Goal: Task Accomplishment & Management: Use online tool/utility

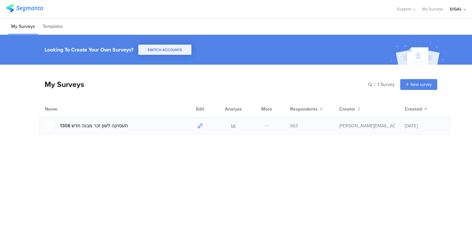
click at [202, 126] on icon at bounding box center [200, 125] width 5 height 5
click at [235, 125] on icon at bounding box center [233, 125] width 5 height 5
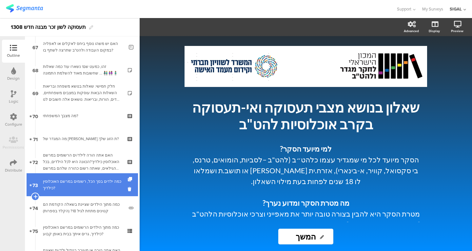
scroll to position [1543, 0]
click at [92, 187] on div "כמה ילדים בסך הכל, רשומים במרשם האוכלוסין כילדיך?" at bounding box center [82, 184] width 78 height 13
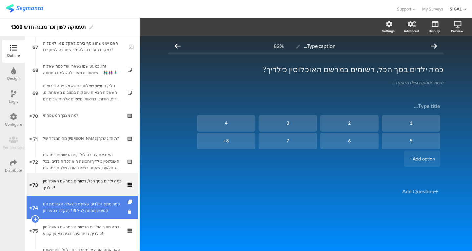
click at [87, 200] on link "74 כמה מתוך הילדים שציינת בשאלה הקודמת הם קטינים מתחת לגיל 18? (הקלד בספרות)" at bounding box center [83, 207] width 112 height 23
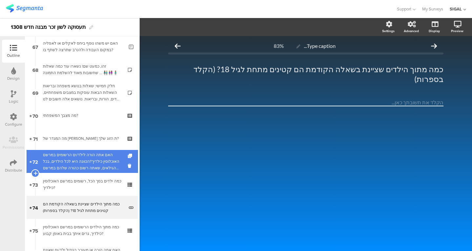
click at [99, 162] on div "האם אתה הורה לילד/ים הרשומים במרשם האוכלוסין כילדיך?הכוונה היא לכל הילדים, בכל …" at bounding box center [82, 162] width 78 height 20
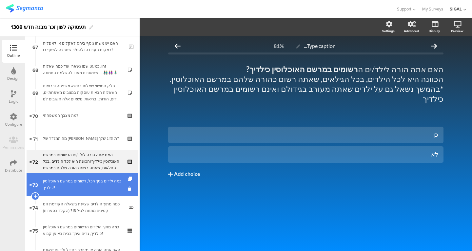
click at [107, 189] on div "כמה ילדים בסך הכל, רשומים במרשם האוכלוסין כילדיך?" at bounding box center [82, 184] width 78 height 13
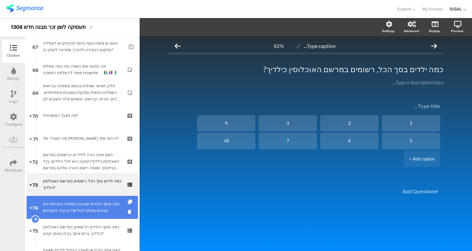
click at [97, 204] on div "כמה מתוך הילדים שציינת בשאלה הקודמת הם קטינים מתחת לגיל 18? (הקלד בספרות)" at bounding box center [83, 207] width 81 height 13
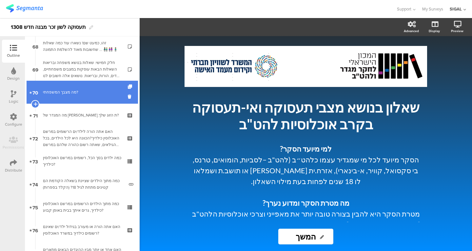
scroll to position [1566, 0]
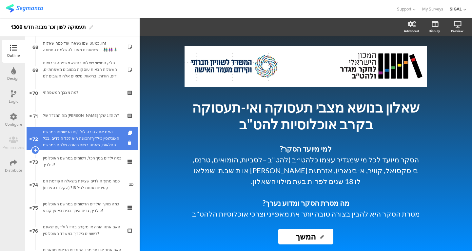
click at [78, 141] on div "האם אתה הורה לילד/ים הרשומים במרשם האוכלוסין כילדיך?הכוונה היא לכל הילדים, בכל …" at bounding box center [82, 139] width 78 height 20
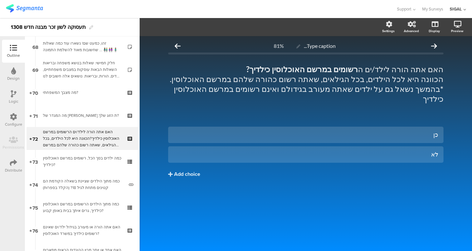
click at [9, 101] on div "Logic" at bounding box center [14, 101] width 10 height 6
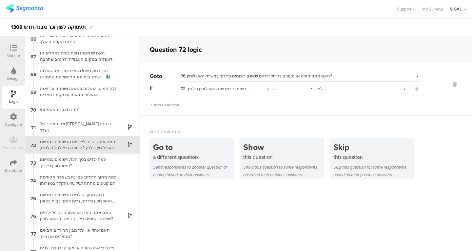
scroll to position [1160, 0]
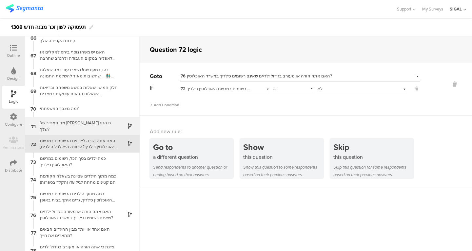
click at [72, 126] on div "מה המגדר של [PERSON_NAME].ת הזוג שלך?" at bounding box center [77, 126] width 82 height 12
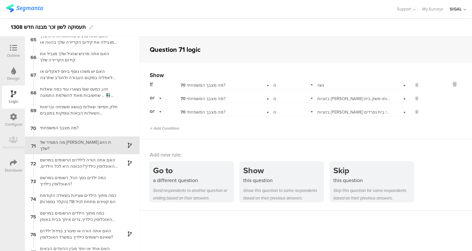
scroll to position [1142, 0]
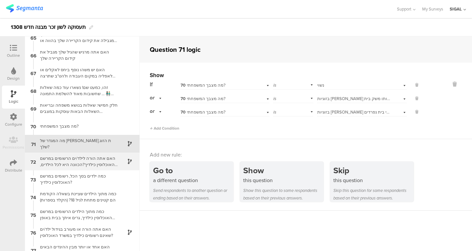
click at [85, 161] on div "האם אתה הורה לילד/ים הרשומים במרשם האוכלוסין כילדיך?הכוונה היא לכל הילדים, בכל …" at bounding box center [77, 161] width 82 height 12
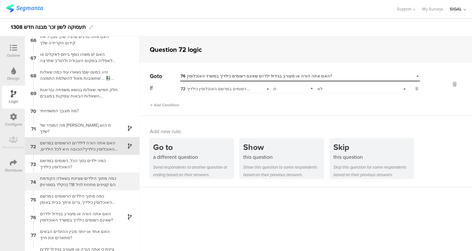
scroll to position [1160, 0]
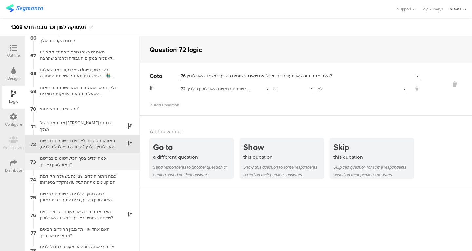
click at [81, 158] on div "כמה ילדים בסך הכל, רשומים במרשם האוכלוסין כילדיך?" at bounding box center [77, 161] width 82 height 12
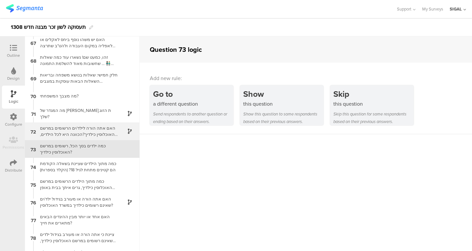
scroll to position [1177, 0]
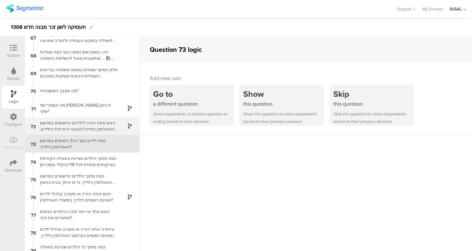
click at [62, 127] on div "האם אתה הורה לילד/ים הרשומים במרשם האוכלוסין כילדיך?הכוונה היא לכל הילדים, בכל …" at bounding box center [77, 126] width 82 height 12
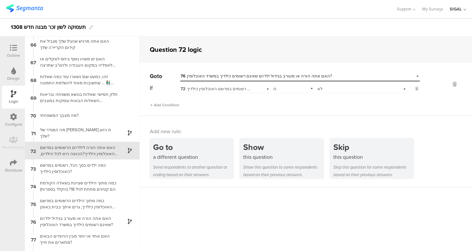
scroll to position [1160, 0]
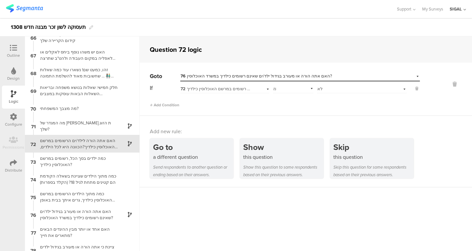
click at [10, 52] on div at bounding box center [13, 48] width 13 height 8
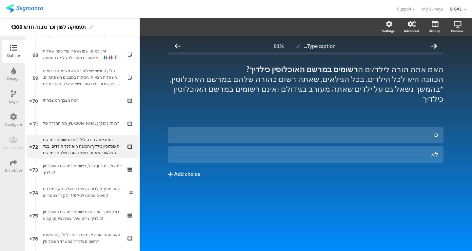
scroll to position [1561, 0]
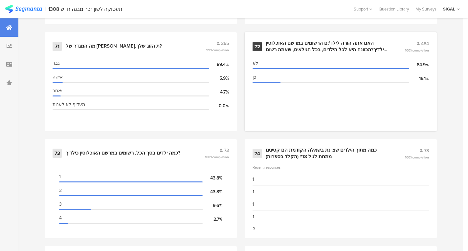
scroll to position [4025, 0]
